Goal: Task Accomplishment & Management: Complete application form

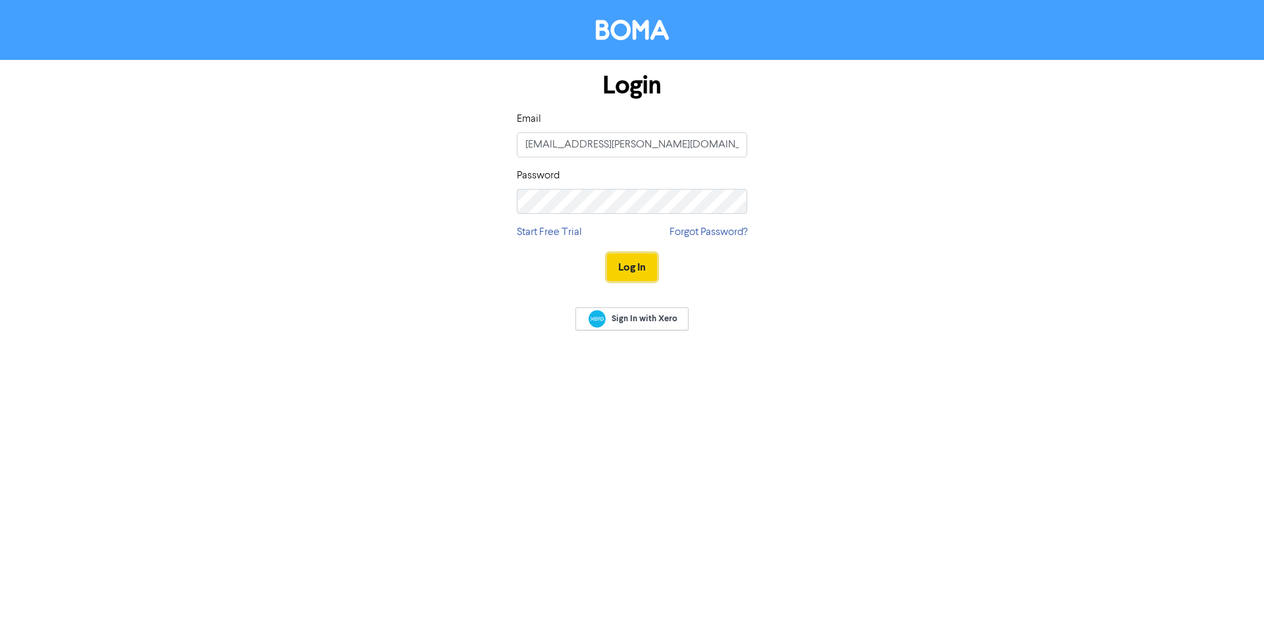
click at [622, 267] on button "Log In" at bounding box center [632, 268] width 50 height 28
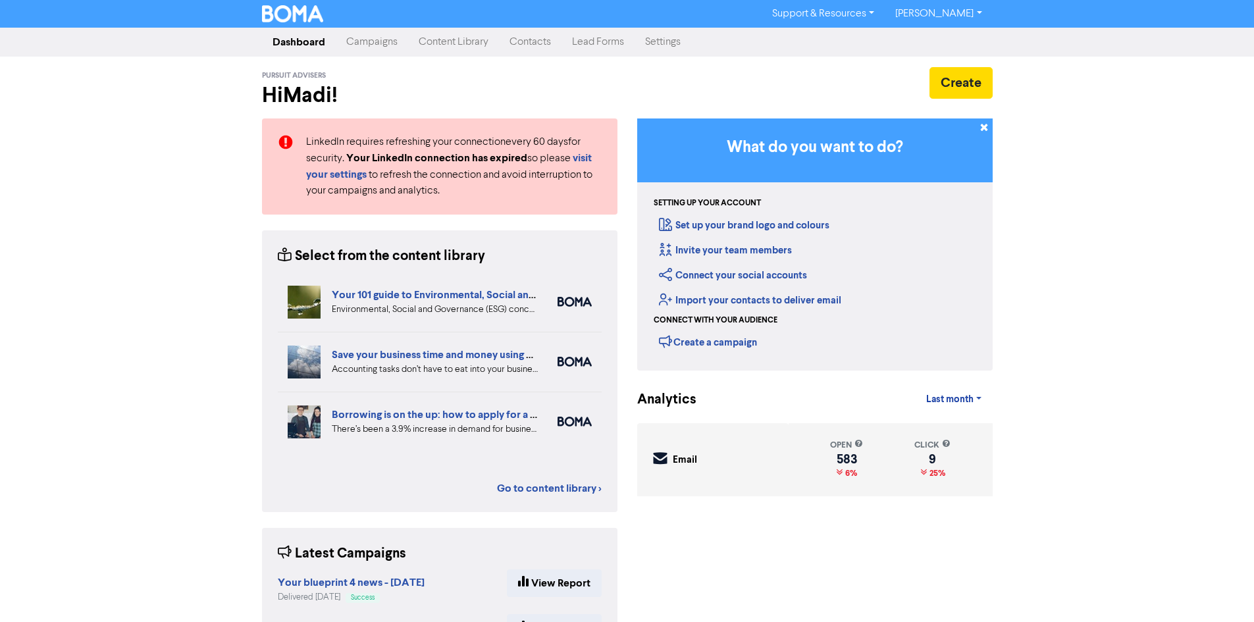
click at [520, 47] on link "Contacts" at bounding box center [530, 42] width 63 height 26
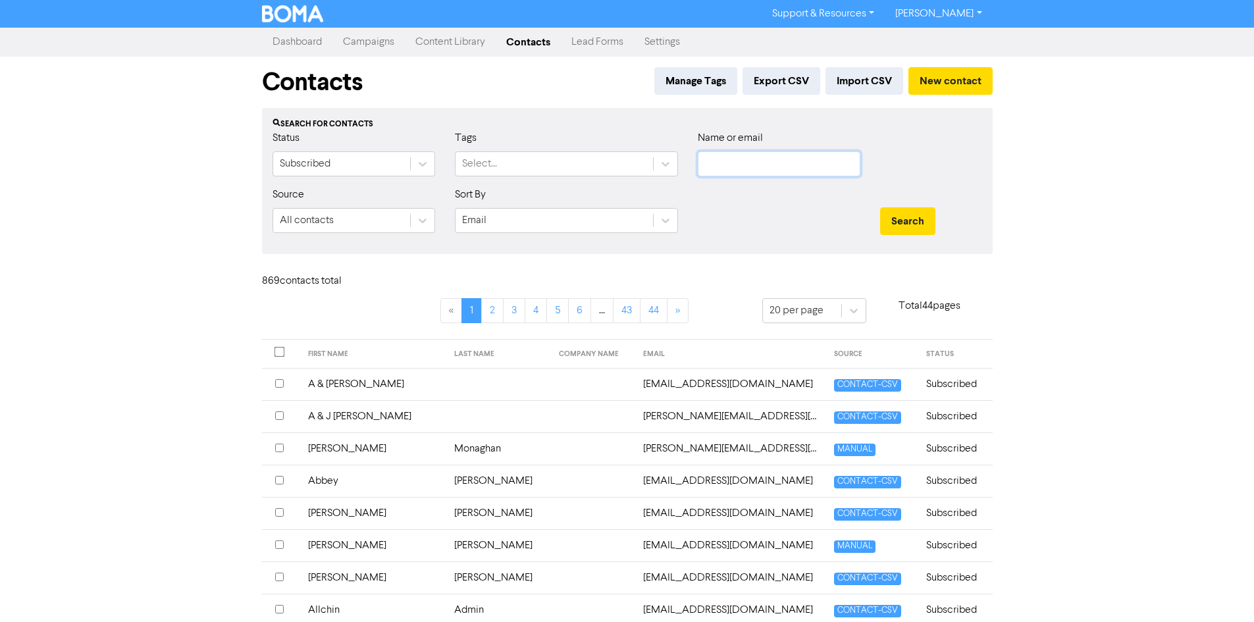
click at [817, 164] on input "text" at bounding box center [779, 163] width 163 height 25
type input "[PERSON_NAME]"
click at [880, 207] on button "Search" at bounding box center [907, 221] width 55 height 28
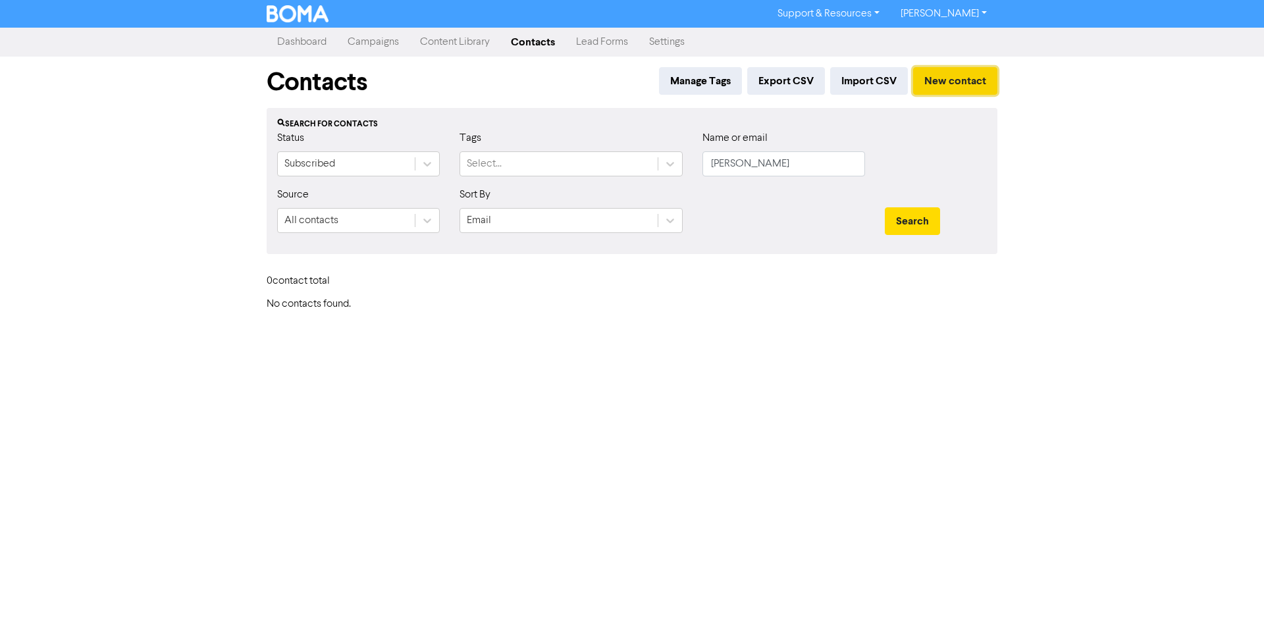
click at [951, 86] on button "New contact" at bounding box center [955, 81] width 84 height 28
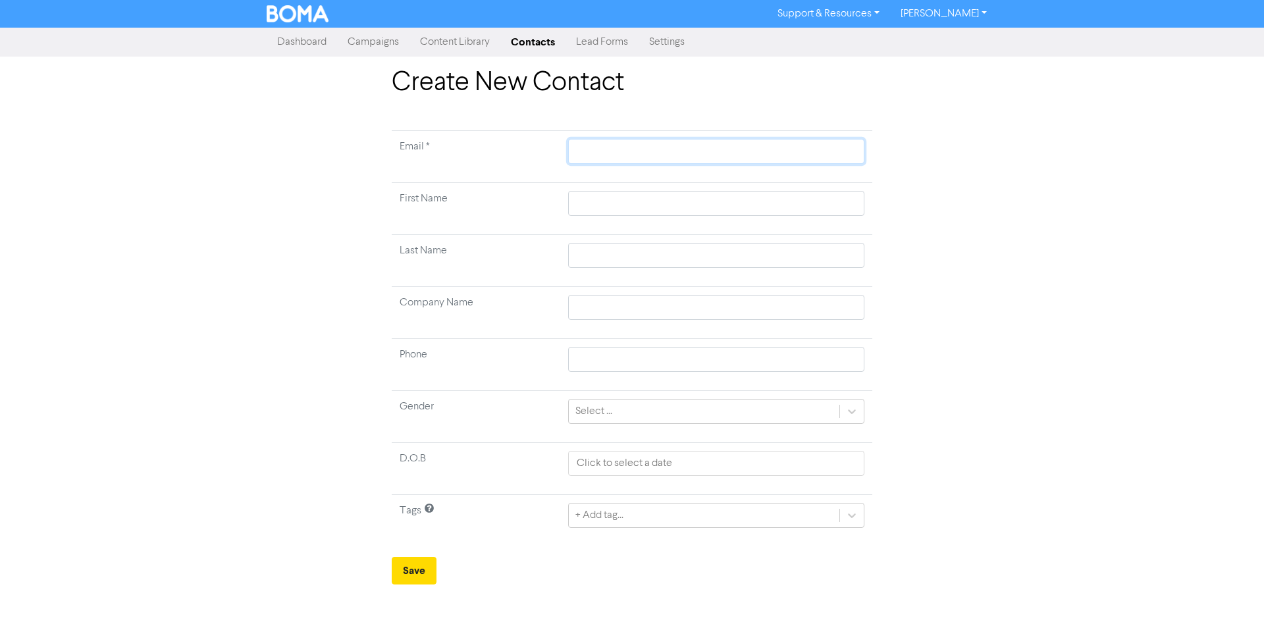
click at [601, 159] on input "text" at bounding box center [716, 151] width 296 height 25
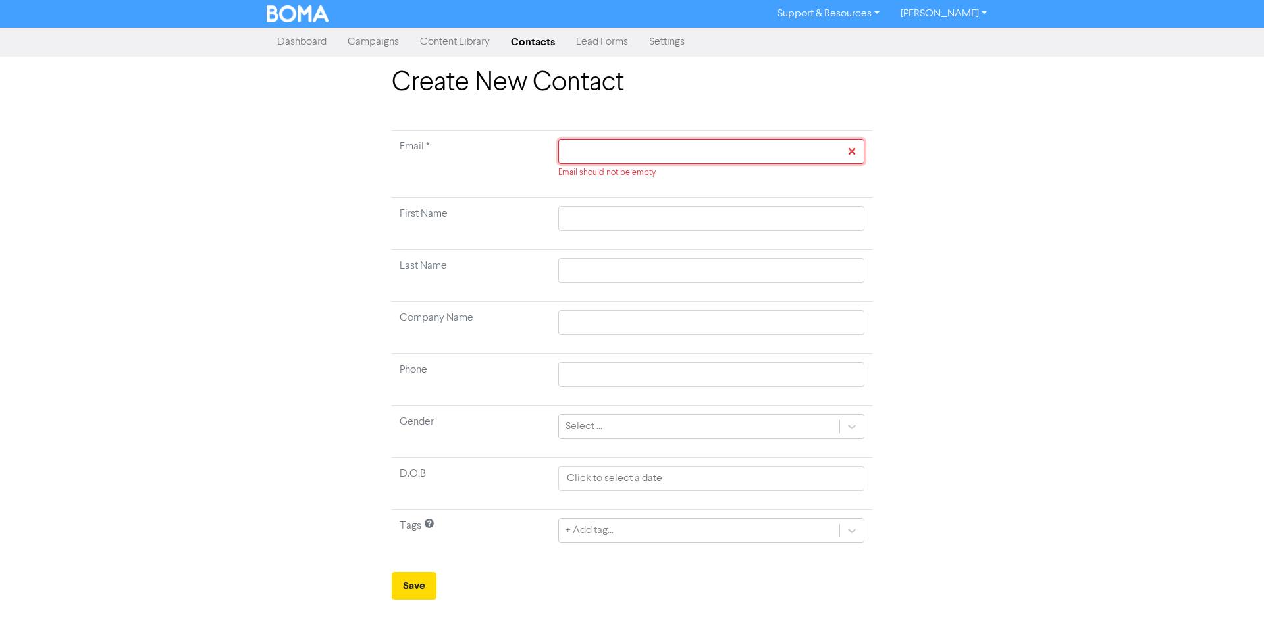
click at [600, 155] on input "text" at bounding box center [711, 151] width 306 height 25
paste input "[EMAIL_ADDRESS][DOMAIN_NAME]"
type input "[EMAIL_ADDRESS][DOMAIN_NAME]"
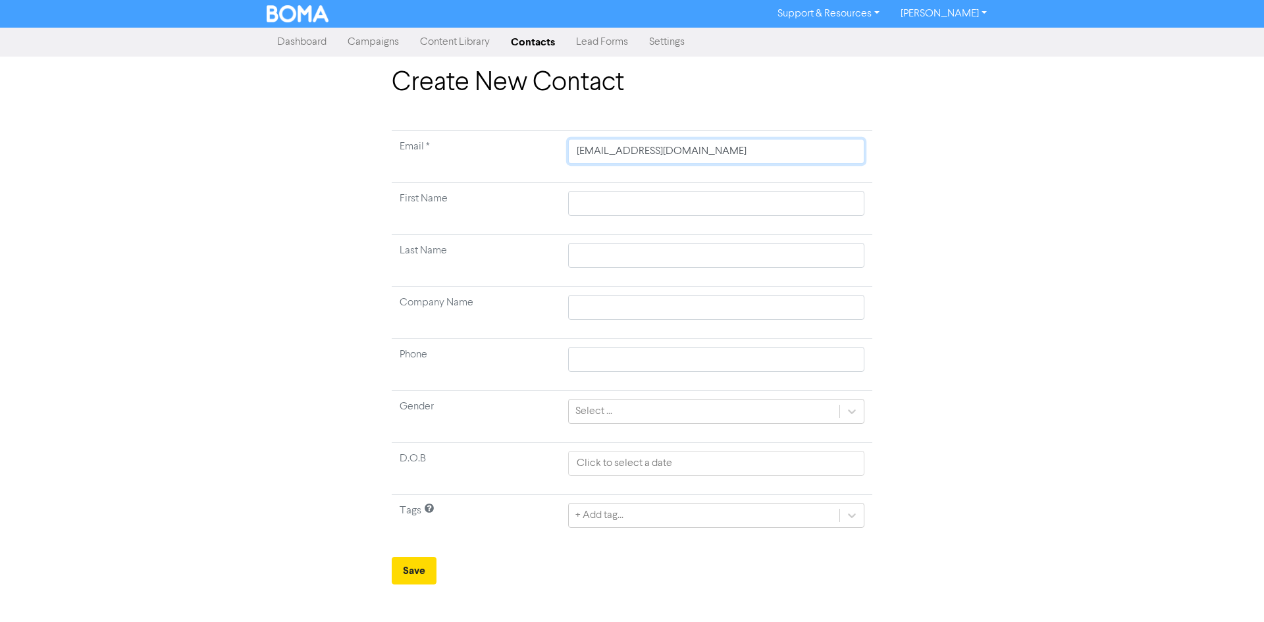
type input "[EMAIL_ADDRESS][DOMAIN_NAME]"
click at [594, 186] on td at bounding box center [716, 209] width 312 height 52
click at [593, 204] on input "text" at bounding box center [716, 203] width 296 height 25
type input "A"
type input "Al"
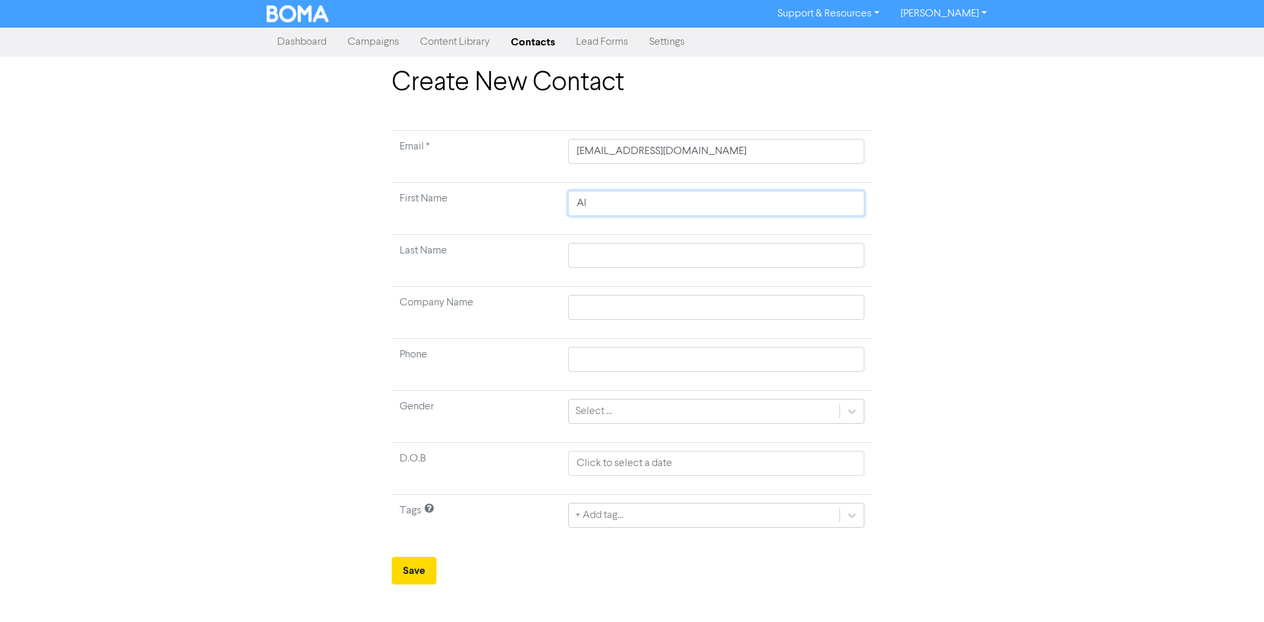
type input "[PERSON_NAME]"
type input "Alici"
type input "[PERSON_NAME]"
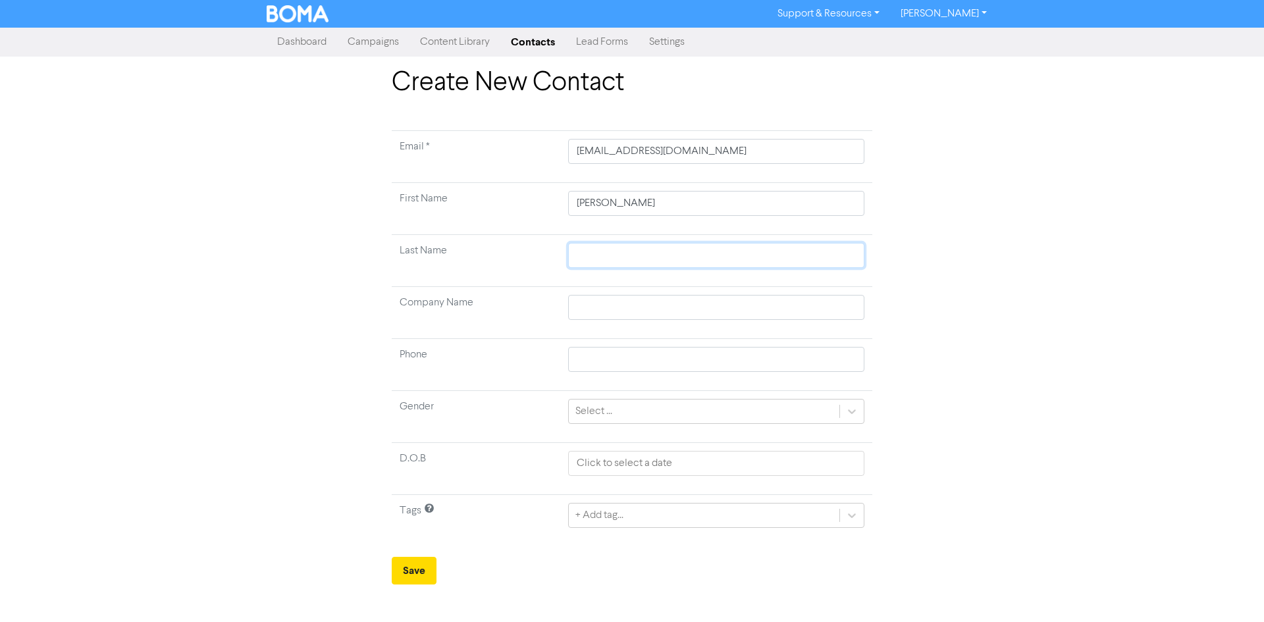
click at [611, 250] on input "text" at bounding box center [716, 255] width 296 height 25
type input "D"
type input "Di"
type input "Dis"
type input "Dist"
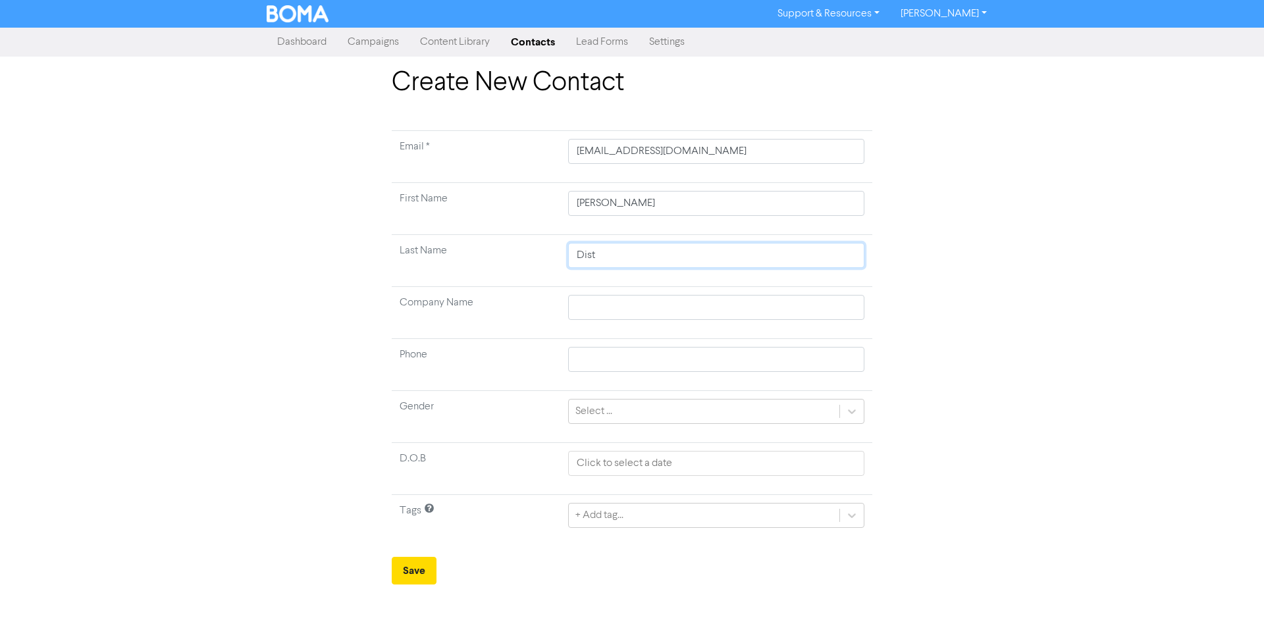
type input "Disto"
type input "Diston"
click at [604, 355] on input "text" at bounding box center [716, 359] width 296 height 25
type input "0452415112"
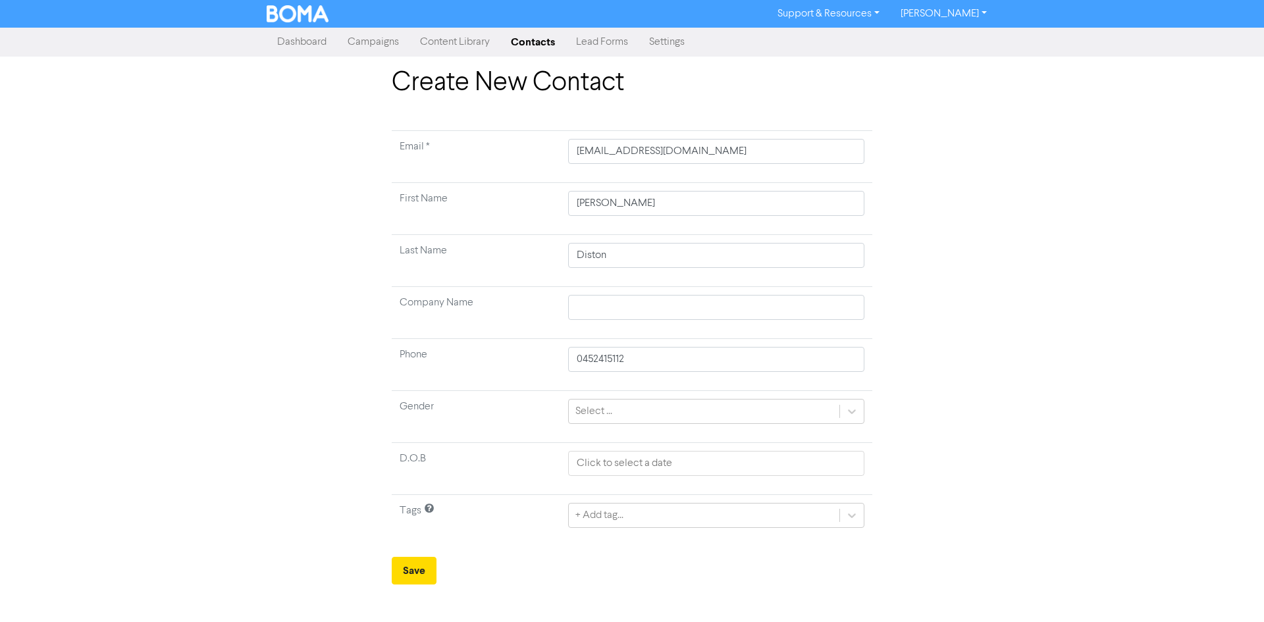
click at [608, 415] on div "Select ..." at bounding box center [594, 412] width 37 height 16
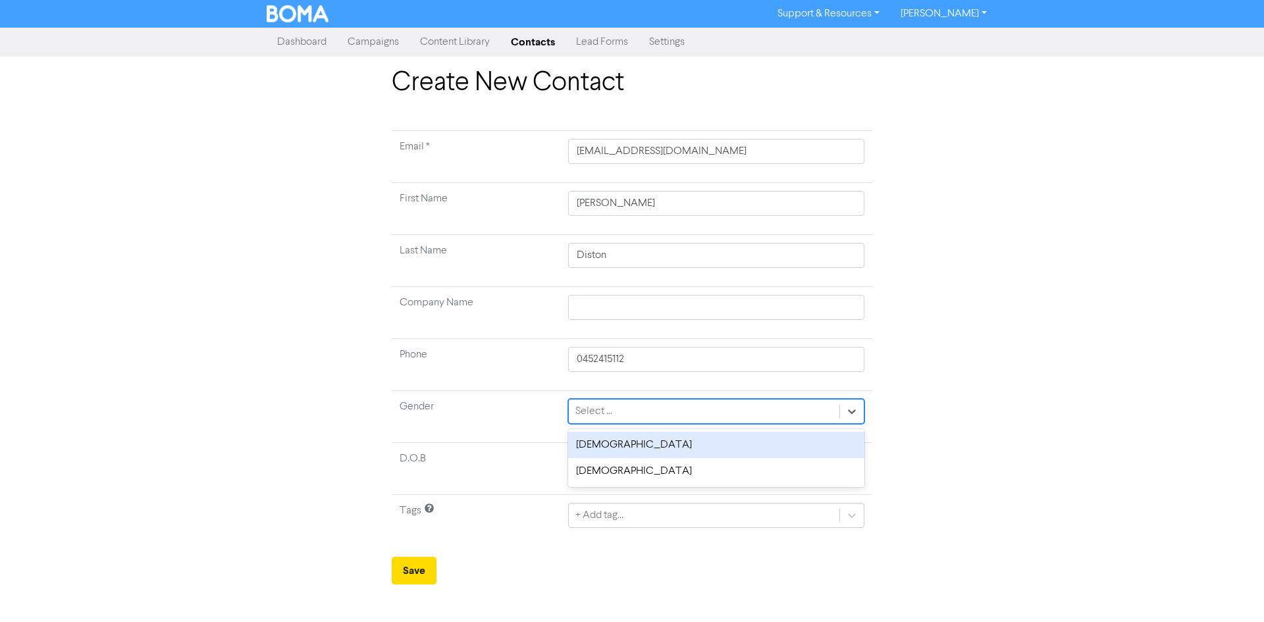
type input "d"
type input "fema"
click at [607, 444] on div "[DEMOGRAPHIC_DATA]" at bounding box center [716, 445] width 296 height 26
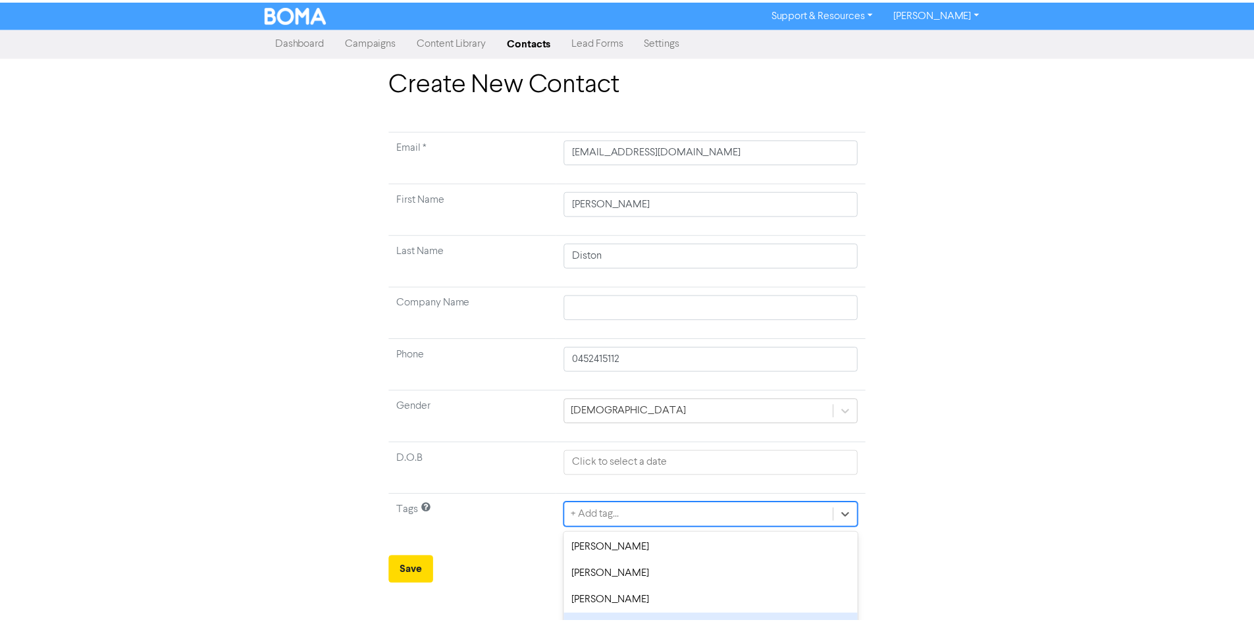
scroll to position [109, 0]
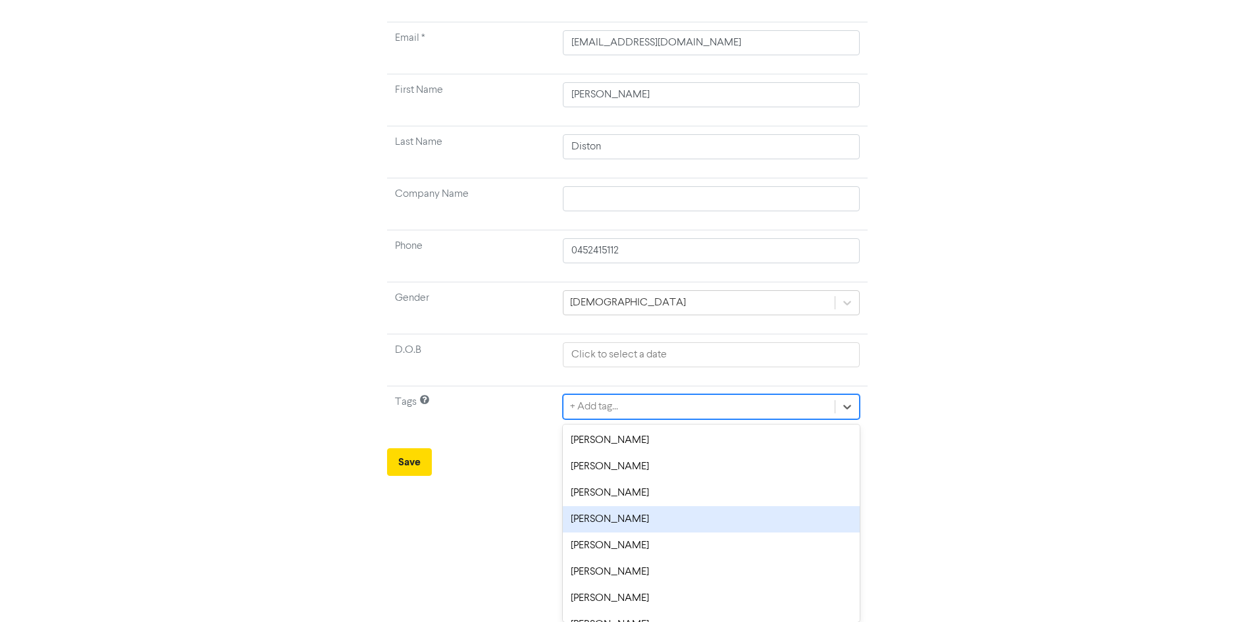
click at [610, 419] on div "option [PERSON_NAME] focused, 4 of 8. 8 results available. Use Up and Down to c…" at bounding box center [711, 406] width 296 height 25
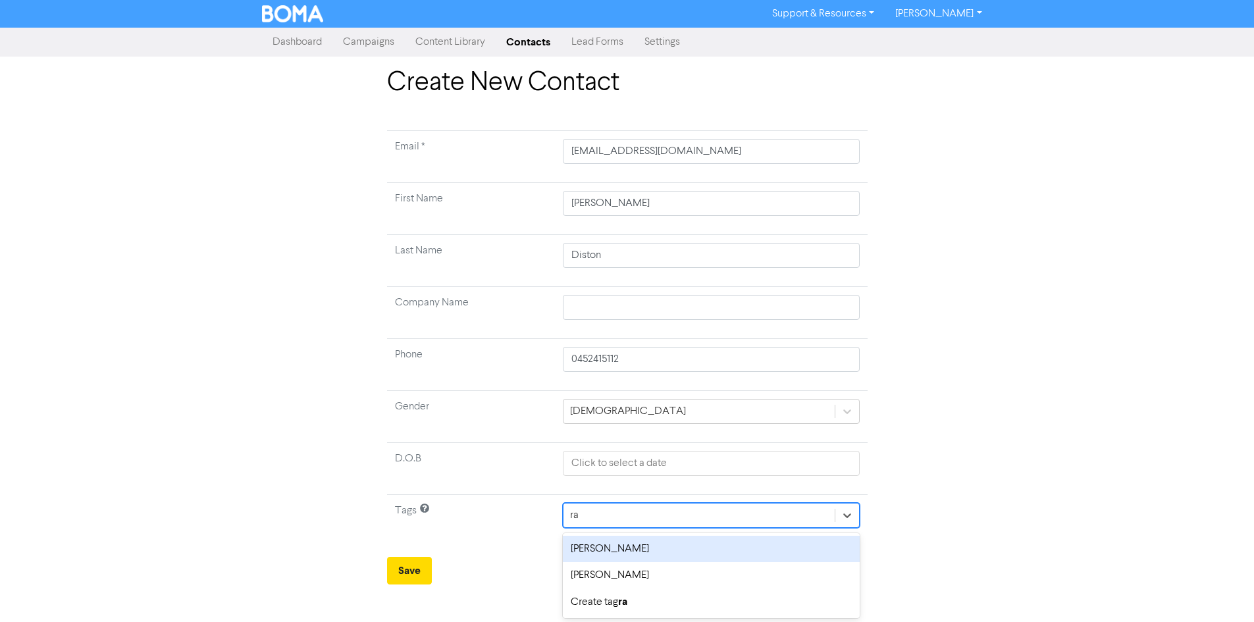
scroll to position [0, 0]
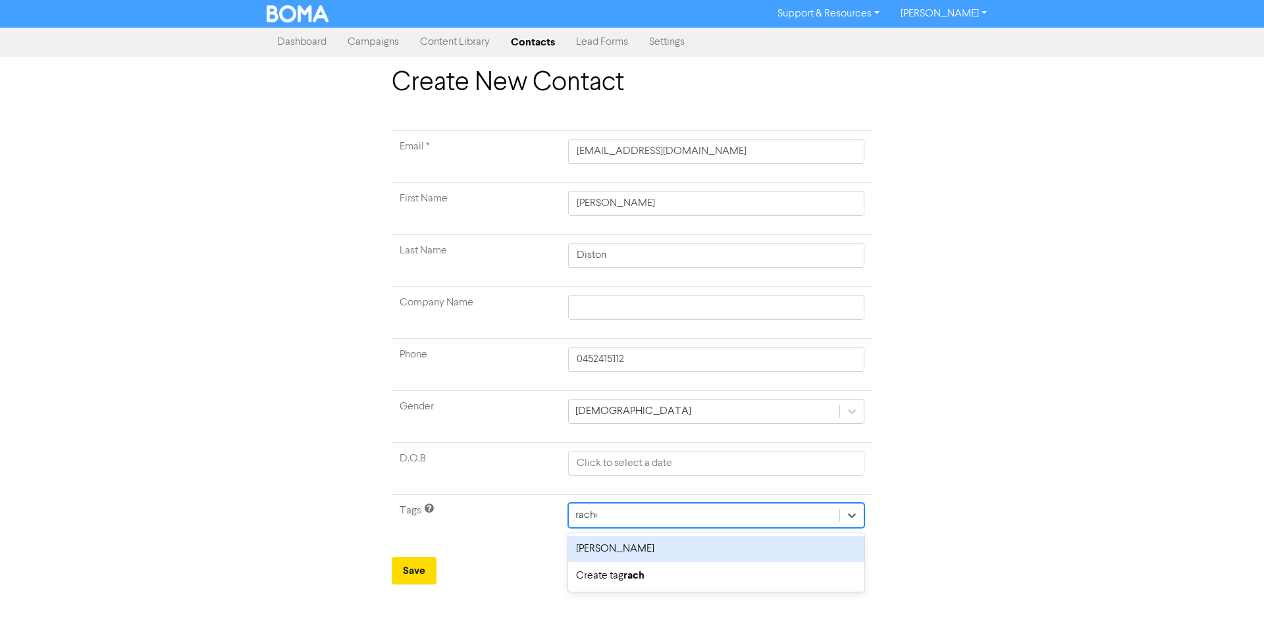
type input "[PERSON_NAME]"
click at [613, 542] on div "[PERSON_NAME]" at bounding box center [716, 549] width 296 height 26
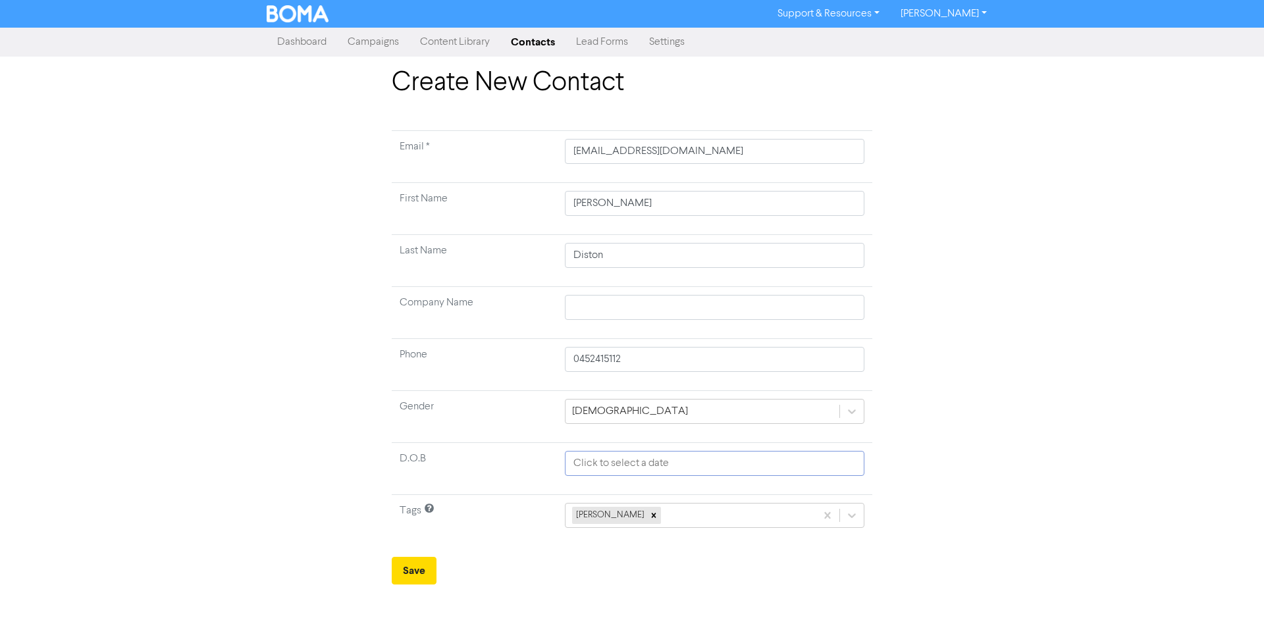
click at [599, 468] on input "text" at bounding box center [715, 463] width 300 height 25
select select "9"
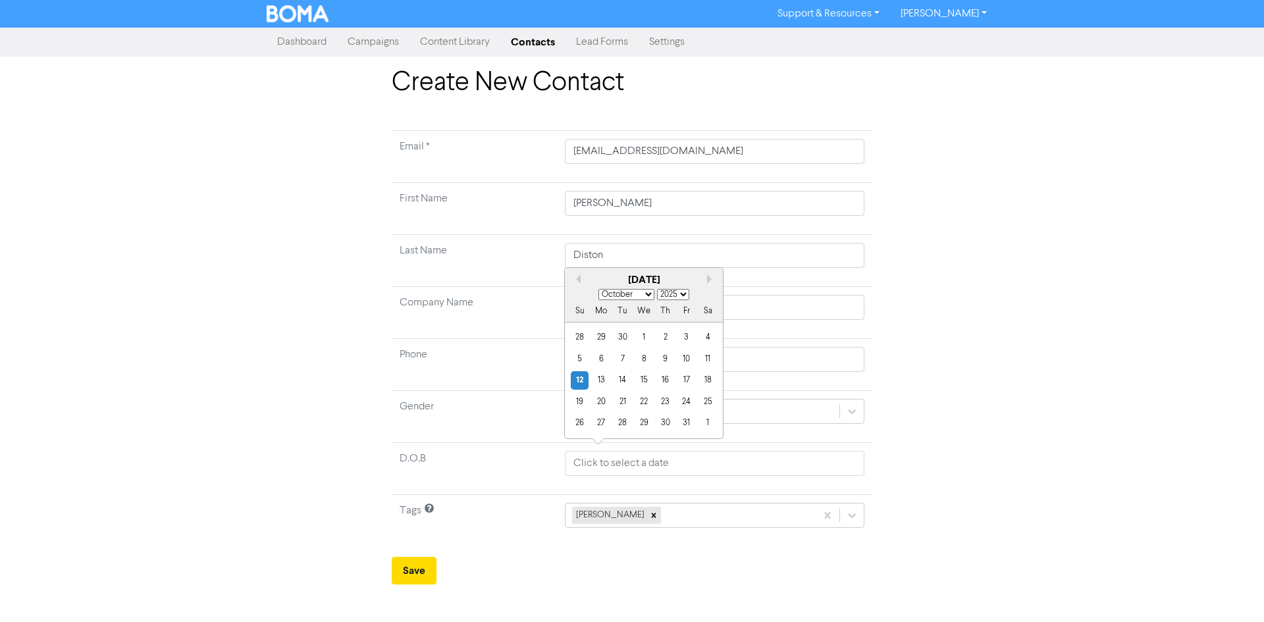
click at [671, 292] on select "1900 1901 1902 1903 1904 1905 1906 1907 1908 1909 1910 1911 1912 1913 1914 1915…" at bounding box center [673, 294] width 32 height 11
select select "2000"
click at [657, 289] on select "1900 1901 1902 1903 1904 1905 1906 1907 1908 1909 1910 1911 1912 1913 1914 1915…" at bounding box center [673, 294] width 32 height 11
click at [640, 291] on select "January February March April May June July August September October November De…" at bounding box center [627, 294] width 56 height 11
select select "2"
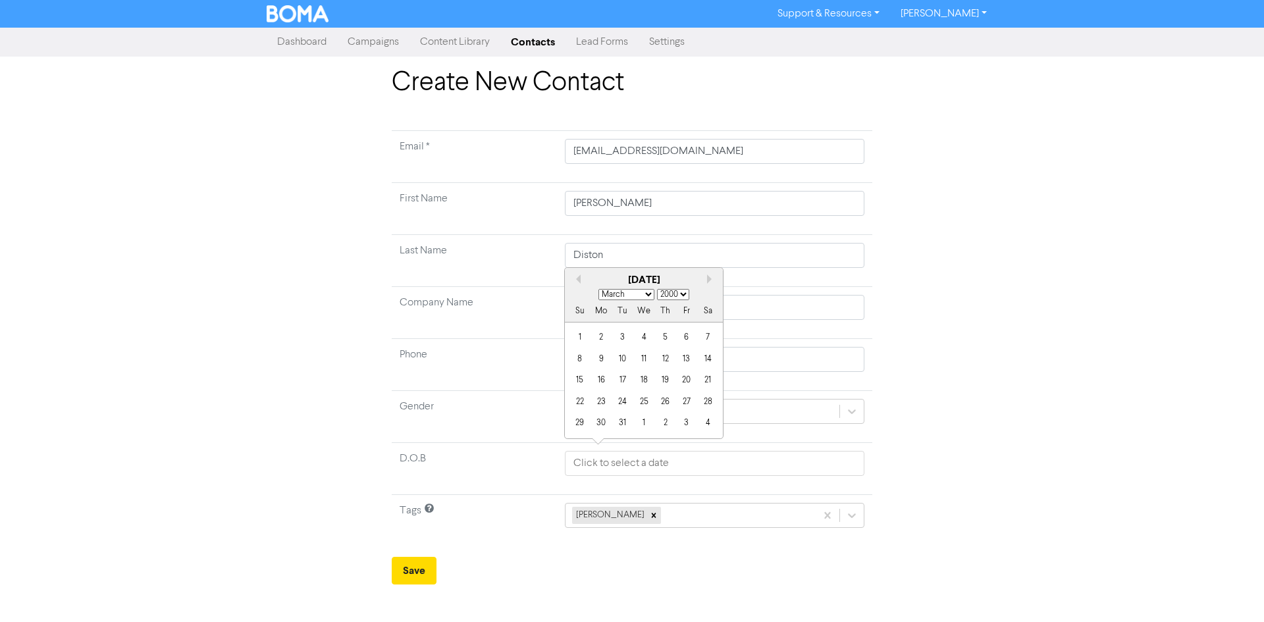
click at [599, 289] on select "January February March April May June July August September October November De…" at bounding box center [627, 294] width 56 height 11
click at [665, 337] on div "2" at bounding box center [665, 338] width 18 height 18
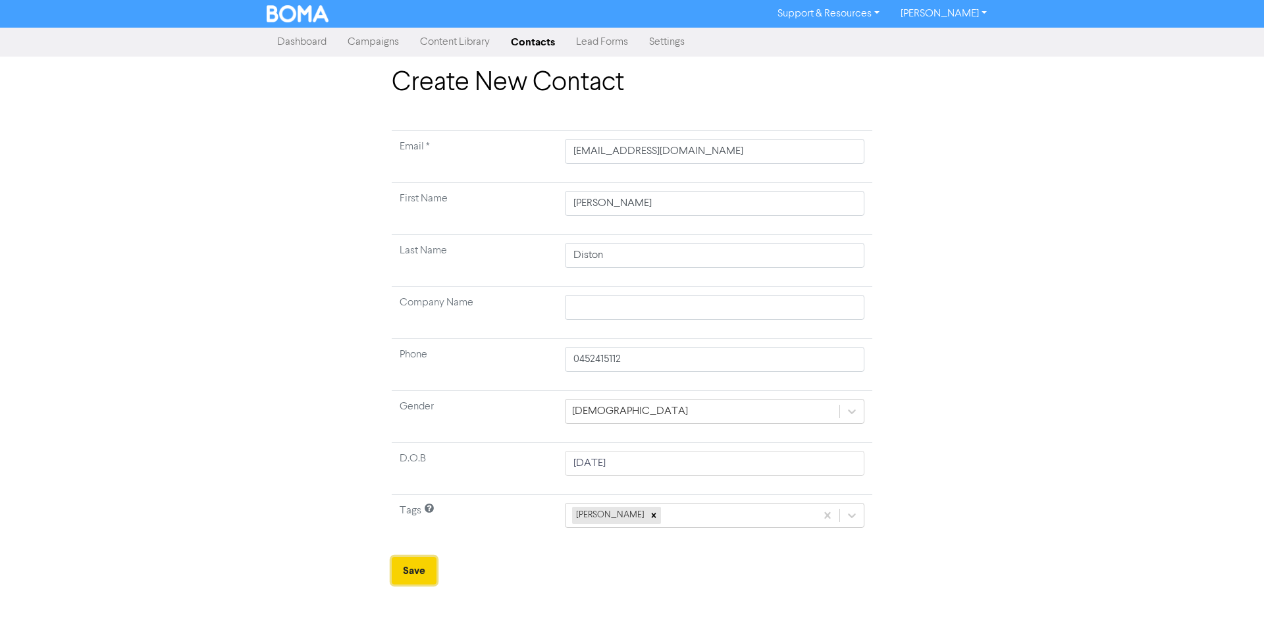
click at [401, 575] on button "Save" at bounding box center [414, 571] width 45 height 28
